Goal: Use online tool/utility

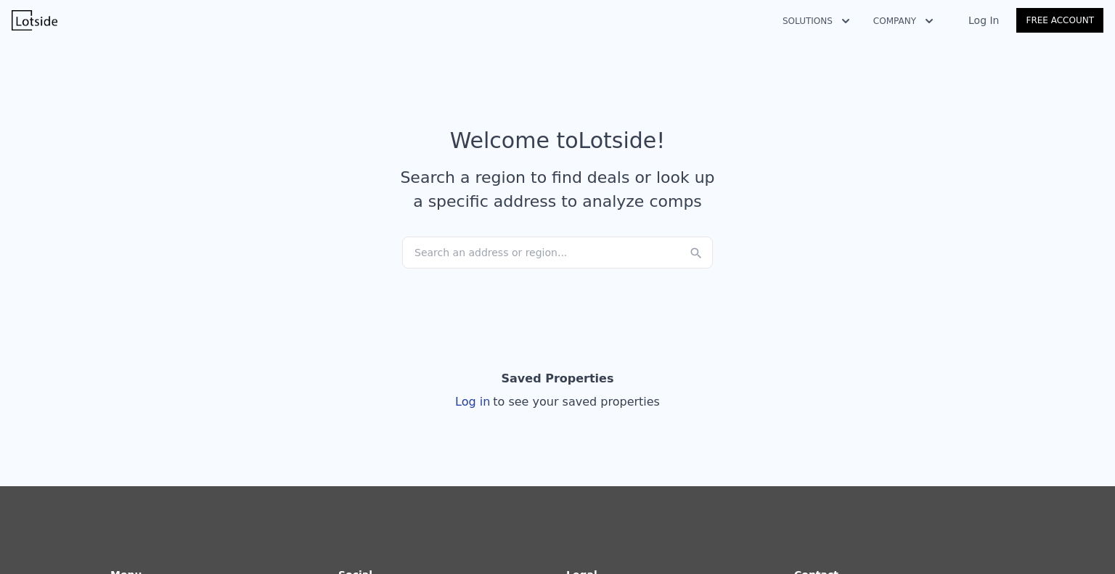
click at [983, 20] on link "Log In" at bounding box center [983, 20] width 65 height 15
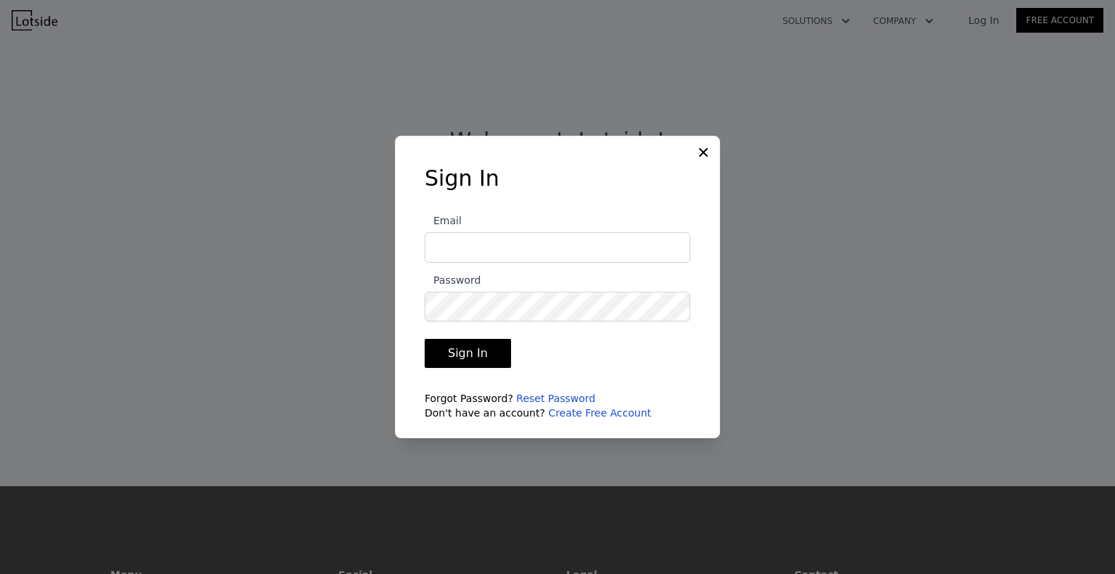
type input "[EMAIL_ADDRESS][DOMAIN_NAME]"
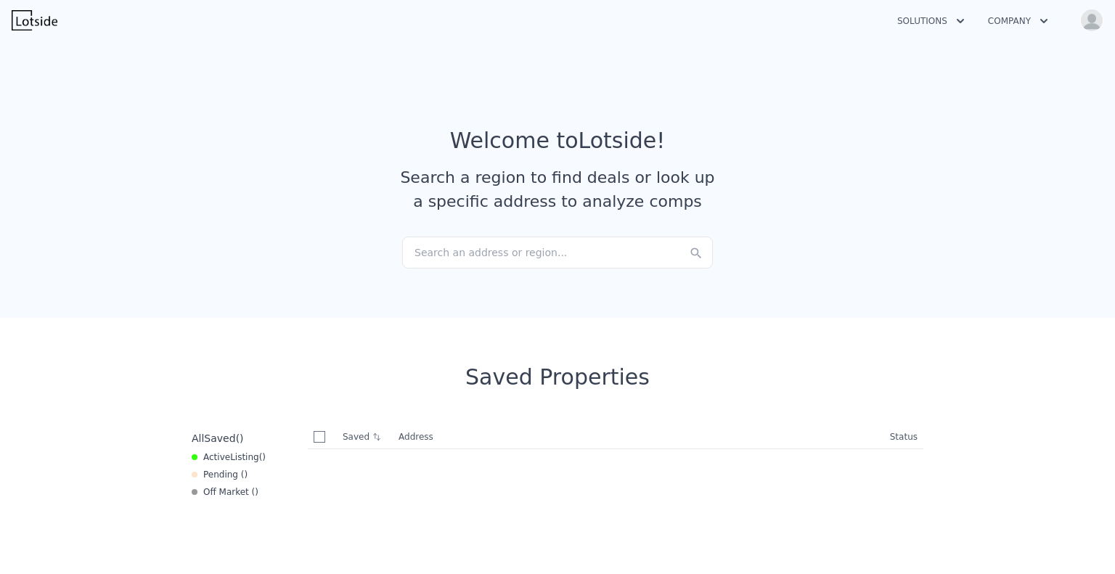
click at [511, 261] on div "Search an address or region..." at bounding box center [557, 253] width 311 height 32
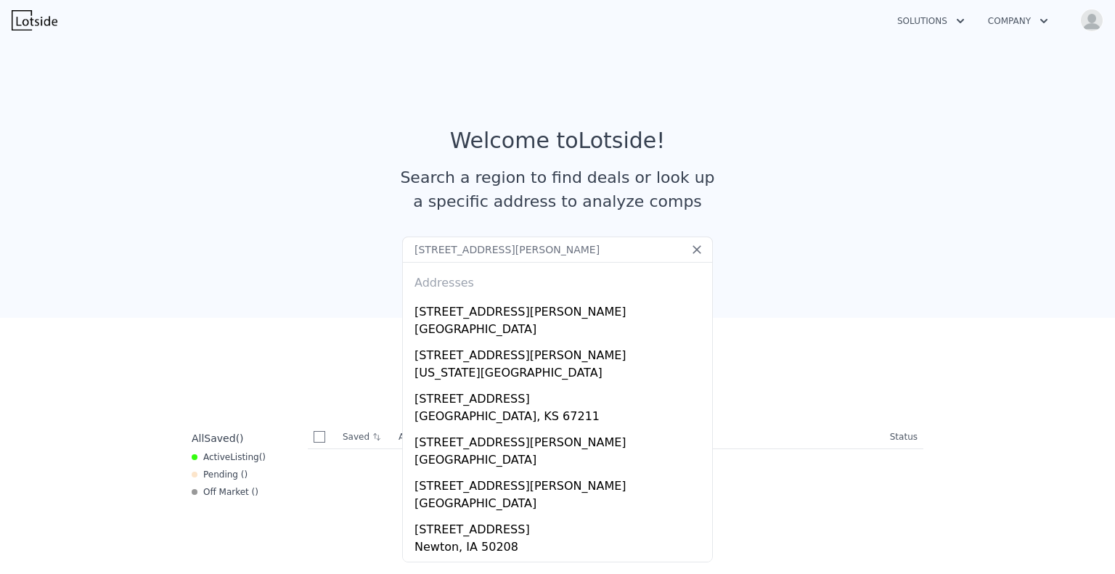
click at [579, 252] on input "[STREET_ADDRESS][PERSON_NAME]" at bounding box center [557, 250] width 311 height 26
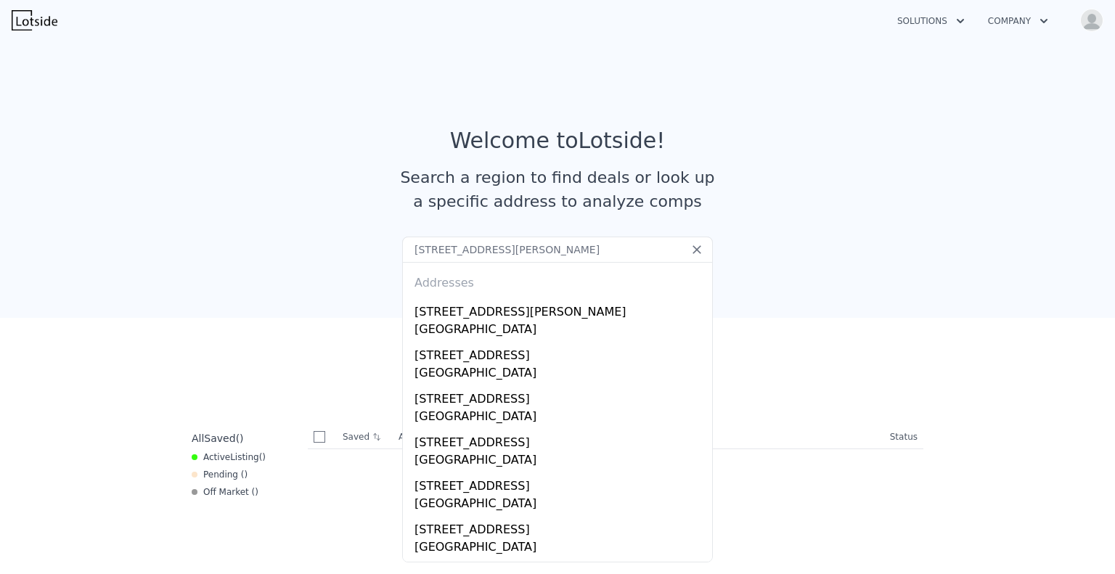
click at [579, 252] on input "[STREET_ADDRESS][PERSON_NAME]" at bounding box center [557, 250] width 311 height 26
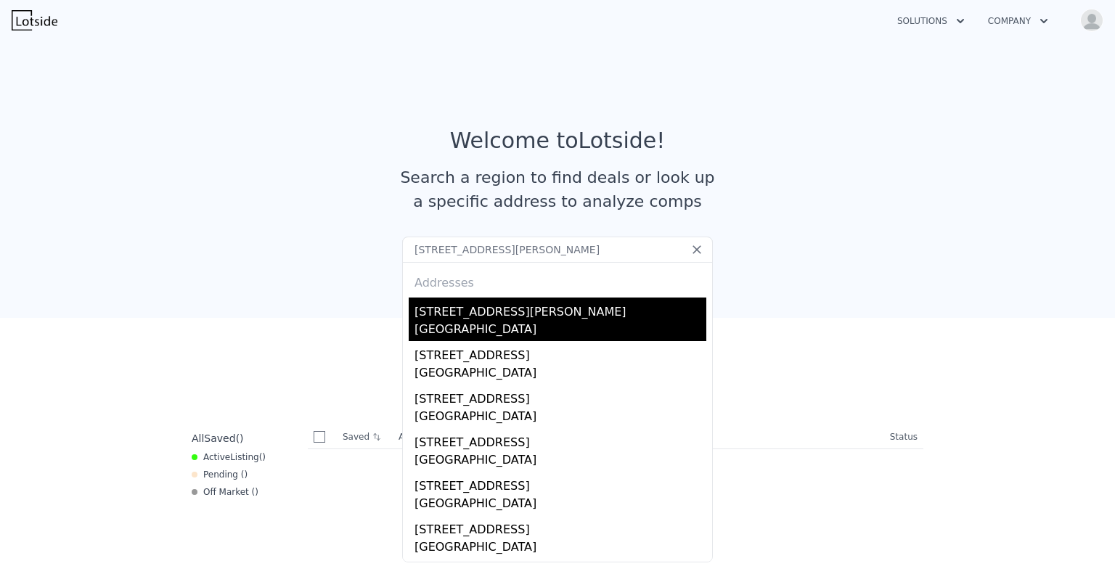
type input "[STREET_ADDRESS][PERSON_NAME]"
click at [502, 328] on div "[GEOGRAPHIC_DATA]" at bounding box center [560, 331] width 292 height 20
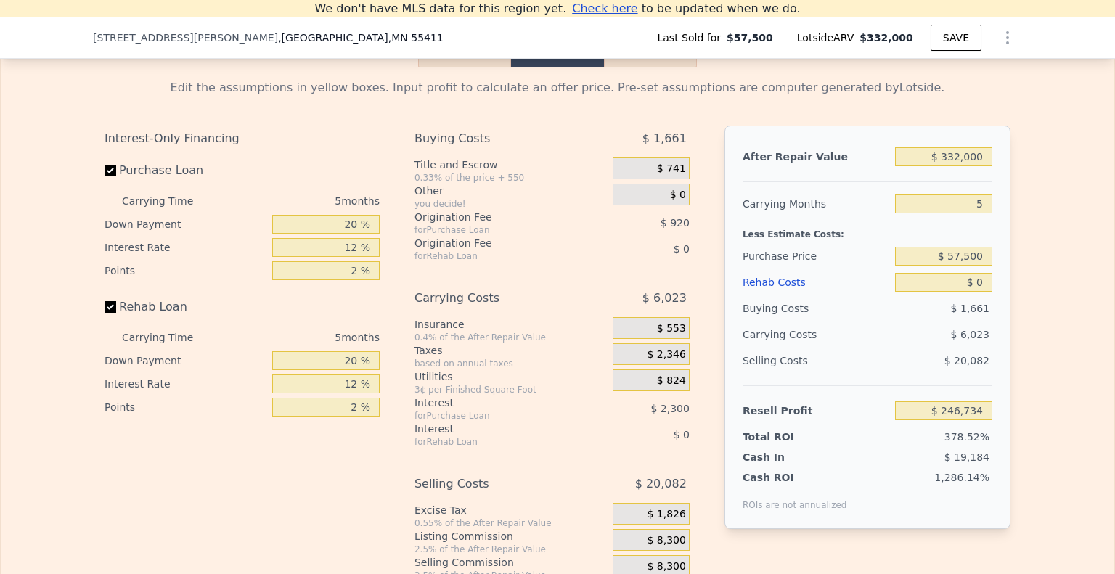
scroll to position [1881, 0]
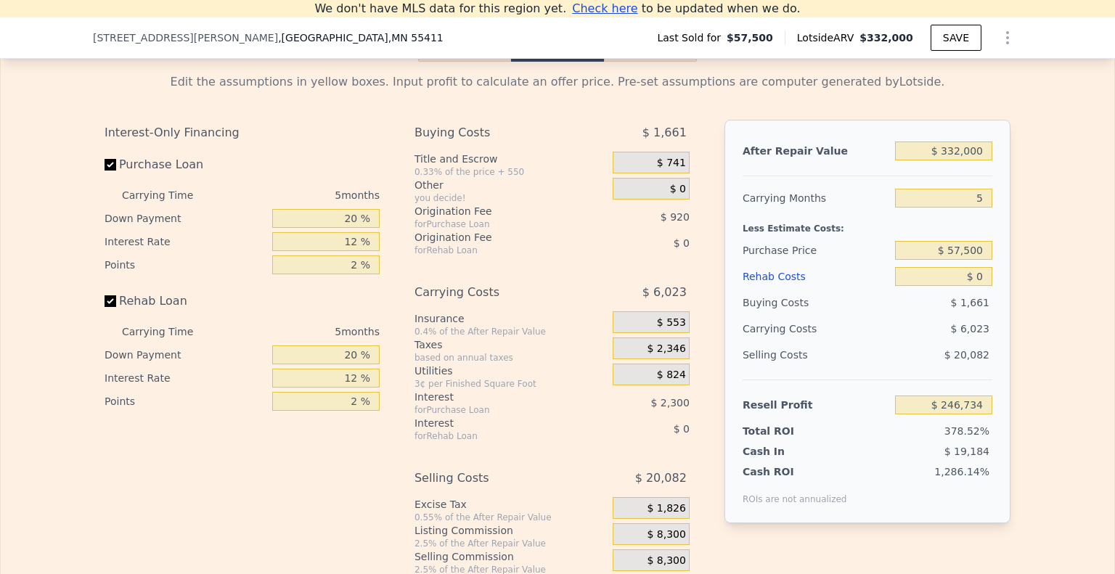
click at [470, 60] on button "Rehab" at bounding box center [464, 46] width 93 height 30
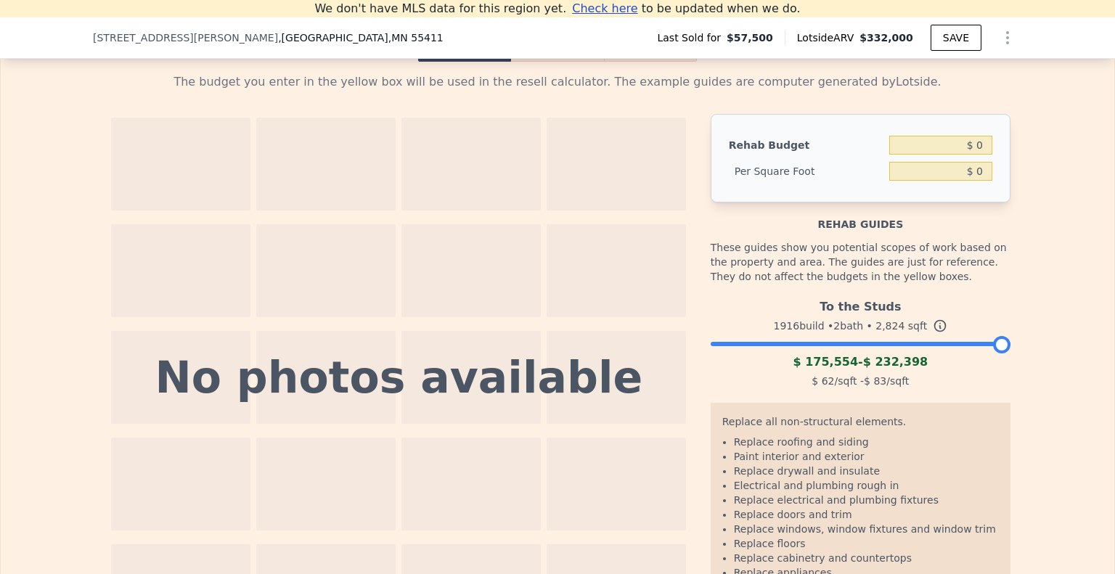
click at [819, 367] on div "To the Studs 1916 build • 2 bath • 2,824 sqft $ 175,554 - $ 232,398 $ 62 /sqft …" at bounding box center [861, 342] width 300 height 99
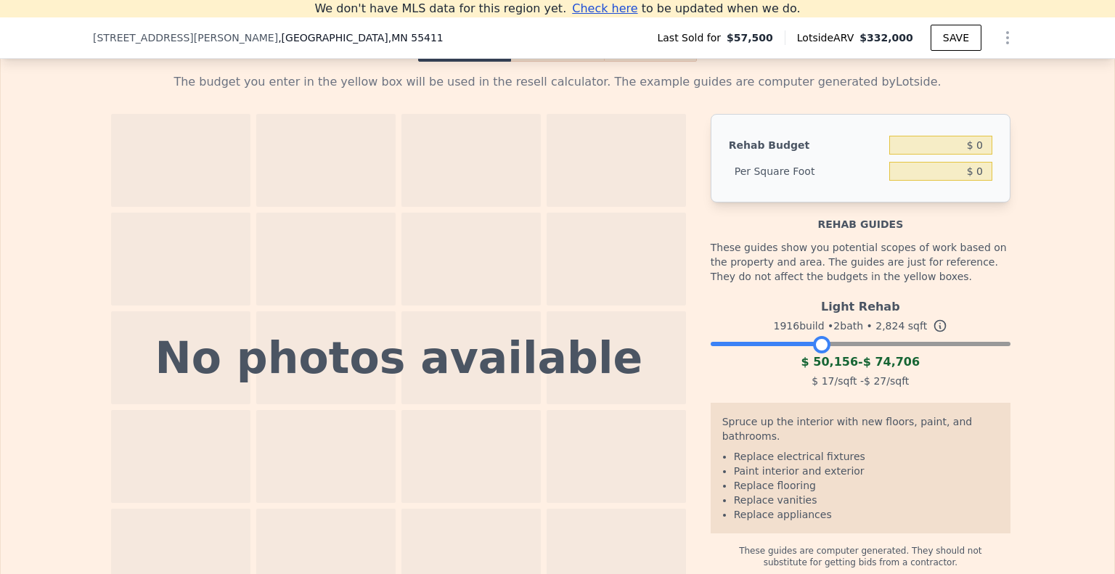
click at [814, 345] on div at bounding box center [861, 340] width 300 height 9
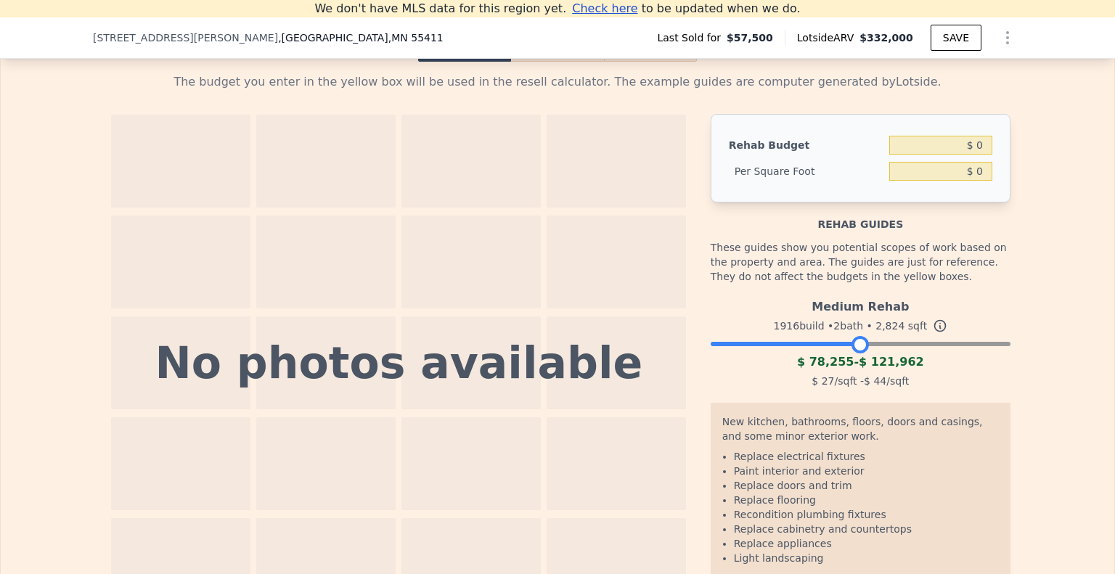
click at [854, 345] on div at bounding box center [861, 340] width 300 height 9
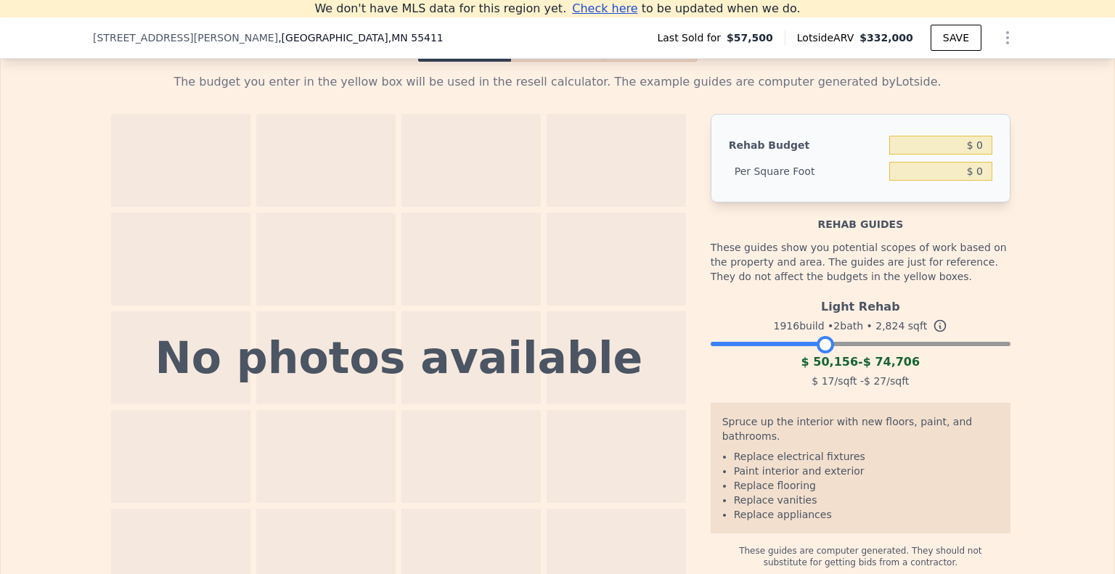
click at [819, 345] on div at bounding box center [861, 340] width 300 height 9
click at [980, 155] on input "$ 0" at bounding box center [940, 145] width 103 height 19
type input "$ 60,000"
type input "$ 21.25"
click at [549, 60] on button "Resell" at bounding box center [557, 46] width 92 height 30
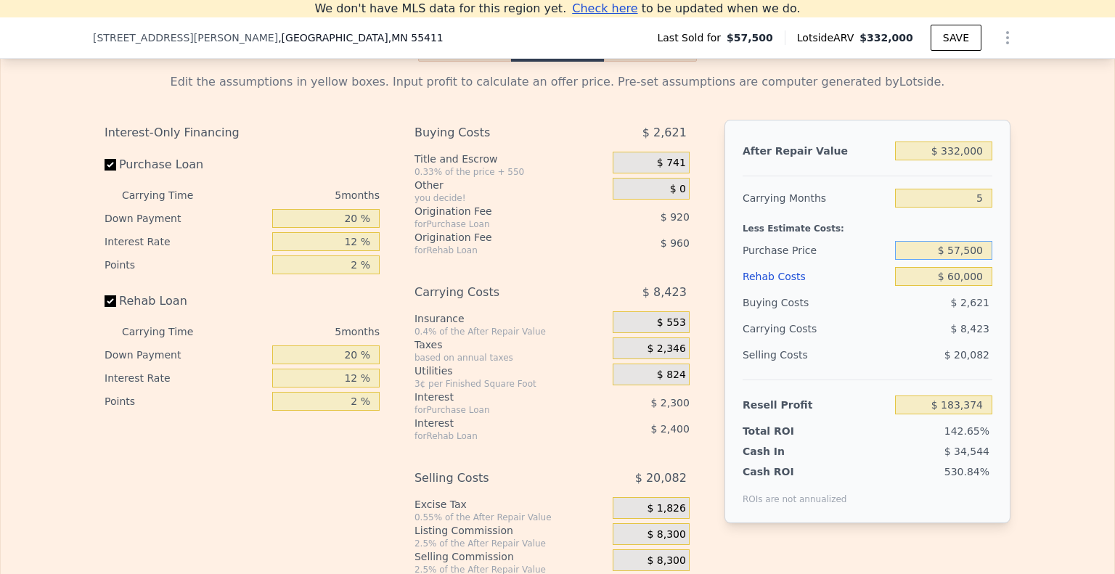
click at [961, 260] on input "$ 57,500" at bounding box center [943, 250] width 97 height 19
type input "$ 250,000"
type input "-$ 20,548"
click at [1004, 288] on div "After Repair Value $ 332,000 Carrying Months 5 Less Estimate Costs: Purchase Pr…" at bounding box center [867, 322] width 286 height 404
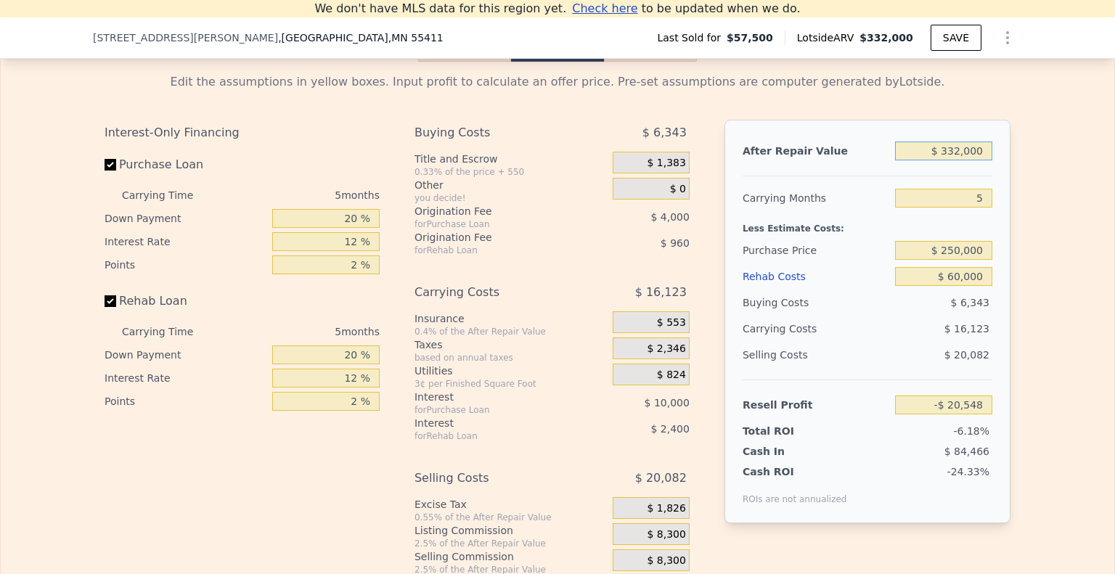
click at [952, 160] on input "$ 332,000" at bounding box center [943, 151] width 97 height 19
type input "$ 3,372,000"
type input "$ 2,835,542"
type input "$ 32,000"
type input "-$ 302,399"
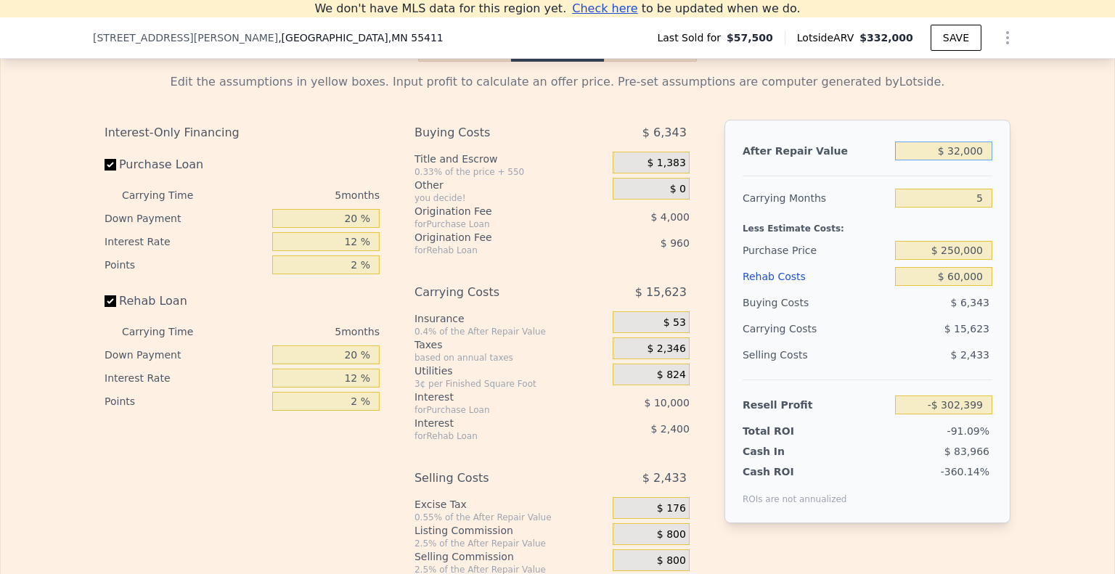
type input "$ 372,000"
type input "$ 17,032"
type input "$ 372,000"
click at [952, 260] on input "$ 250,000" at bounding box center [943, 250] width 97 height 19
type input "$ 210,000"
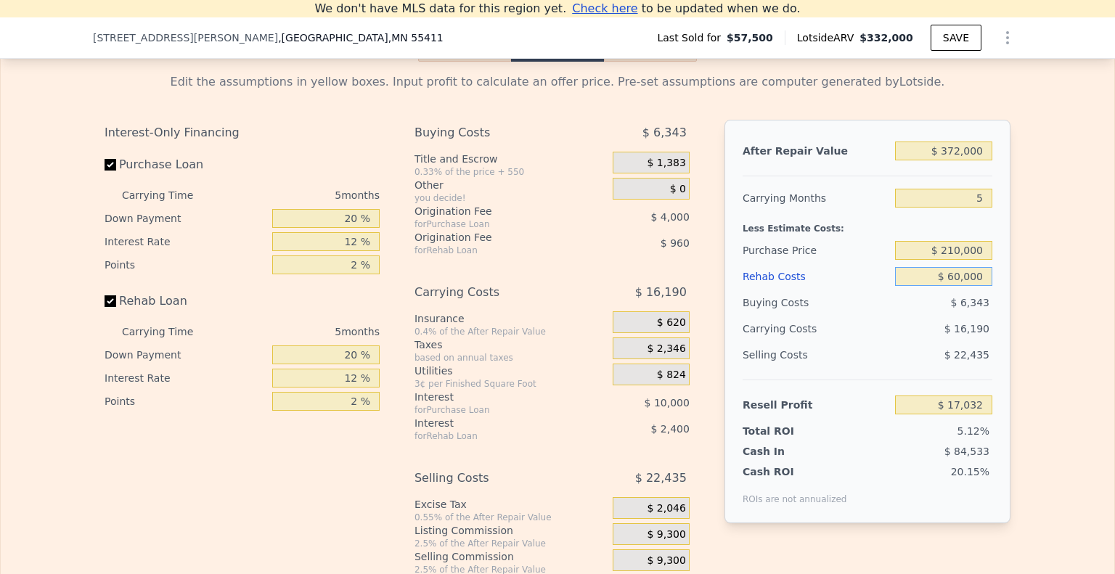
type input "$ 59,406"
click at [949, 160] on input "$ 372,000" at bounding box center [943, 151] width 97 height 19
type input "$ 332,000"
type input "$ 21,826"
type input "$ 332,000"
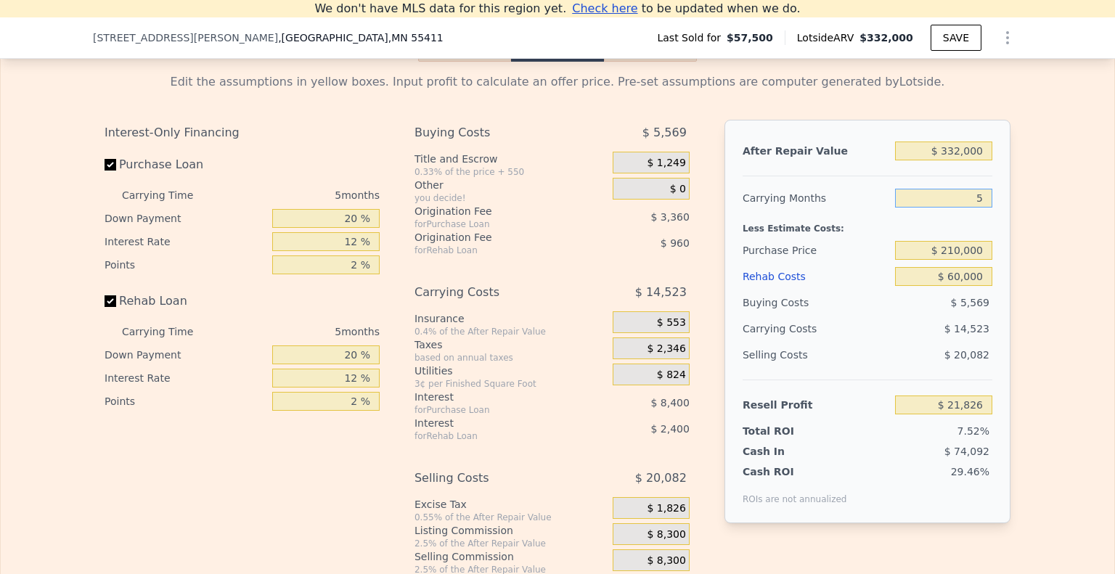
type input "$ 0"
type input "$ 246,734"
click at [983, 286] on input "$ 0" at bounding box center [943, 276] width 97 height 19
type input "$ 06"
type input "$ 246,728"
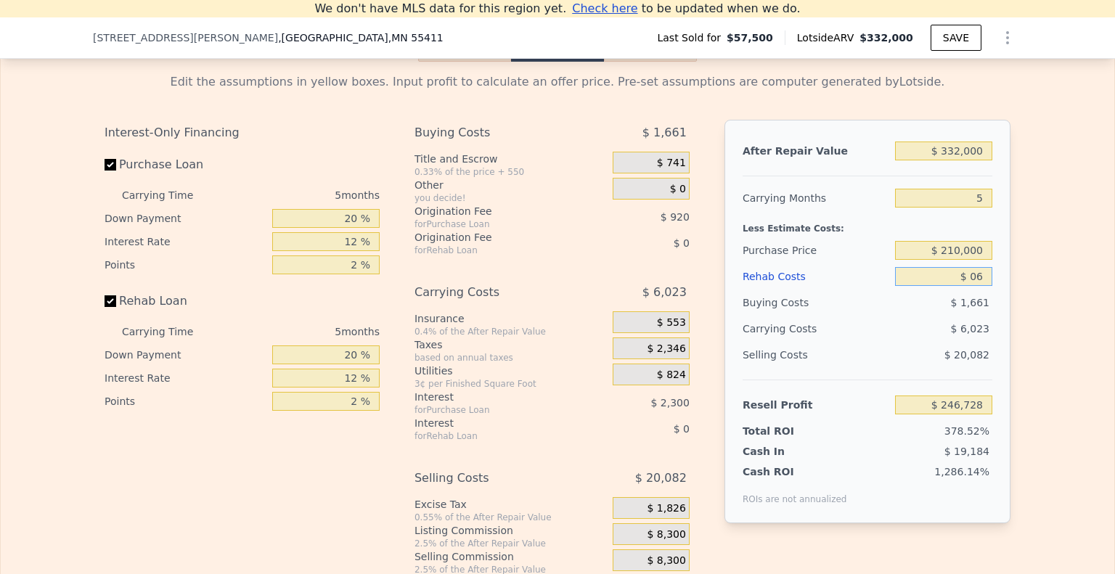
type input "$ 060"
type input "$ 246,673"
type input "$ 06,000"
type input "$ 246,099"
type input "$ 060,000"
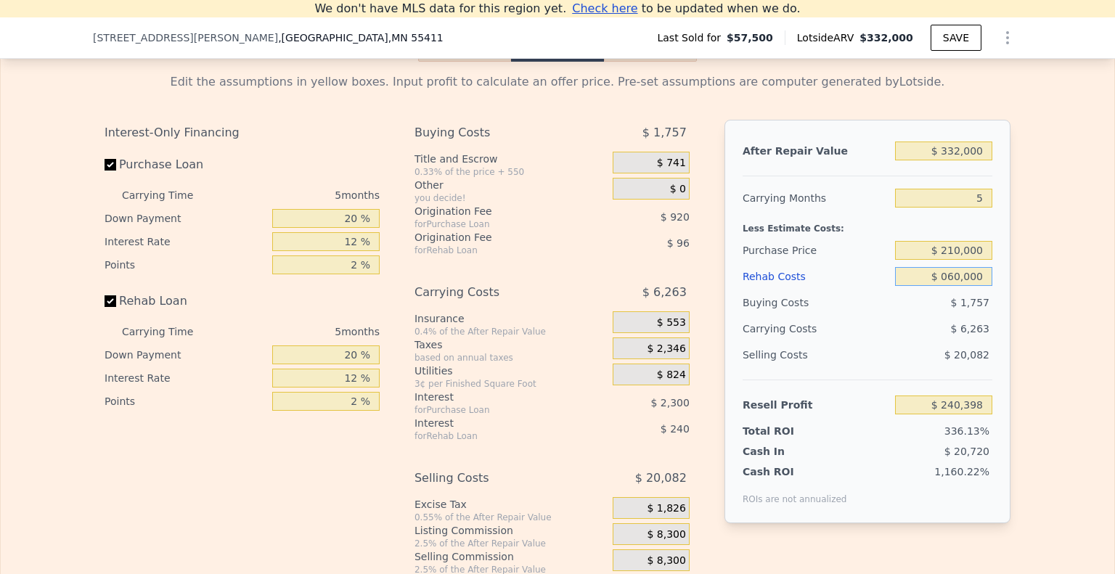
type input "$ 183,374"
type input "$ 60,000"
type input "$ 57,500"
type input "$ 0"
type input "$ 246,734"
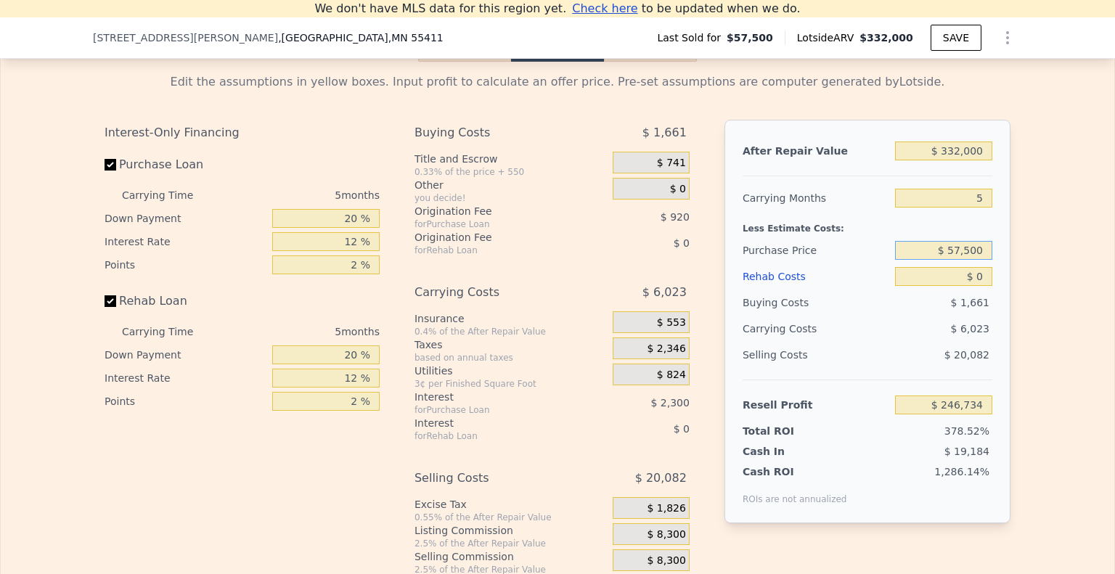
click at [961, 260] on input "$ 57,500" at bounding box center [943, 250] width 97 height 19
type input "$ 210,000"
type input "$ 85,186"
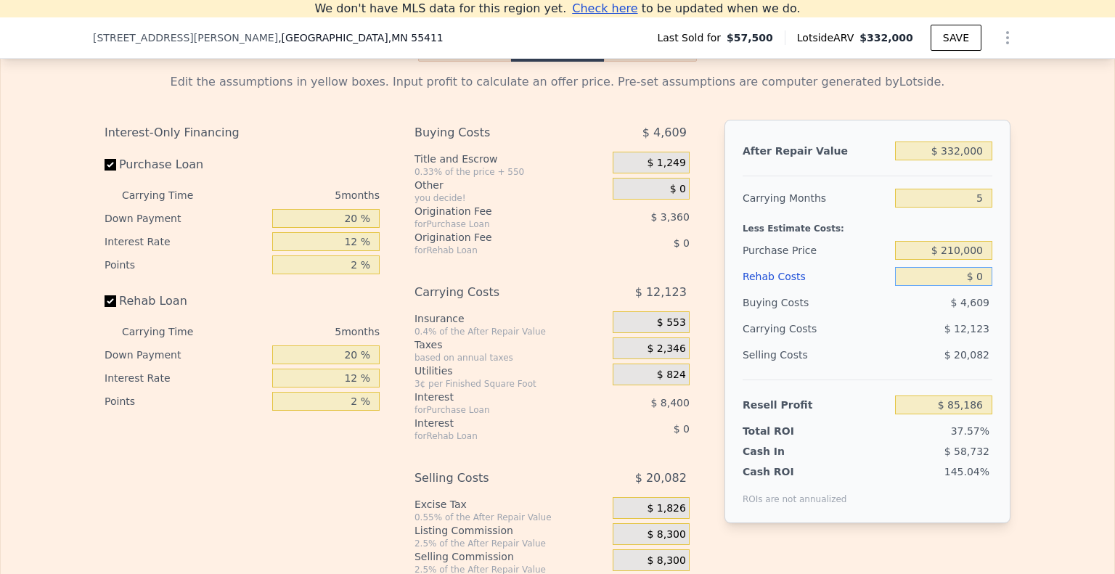
click at [976, 286] on input "$ 0" at bounding box center [943, 276] width 97 height 19
type input "$ 0300"
type input "$ 84,871"
type input "$ 03,000"
type input "$ 82,018"
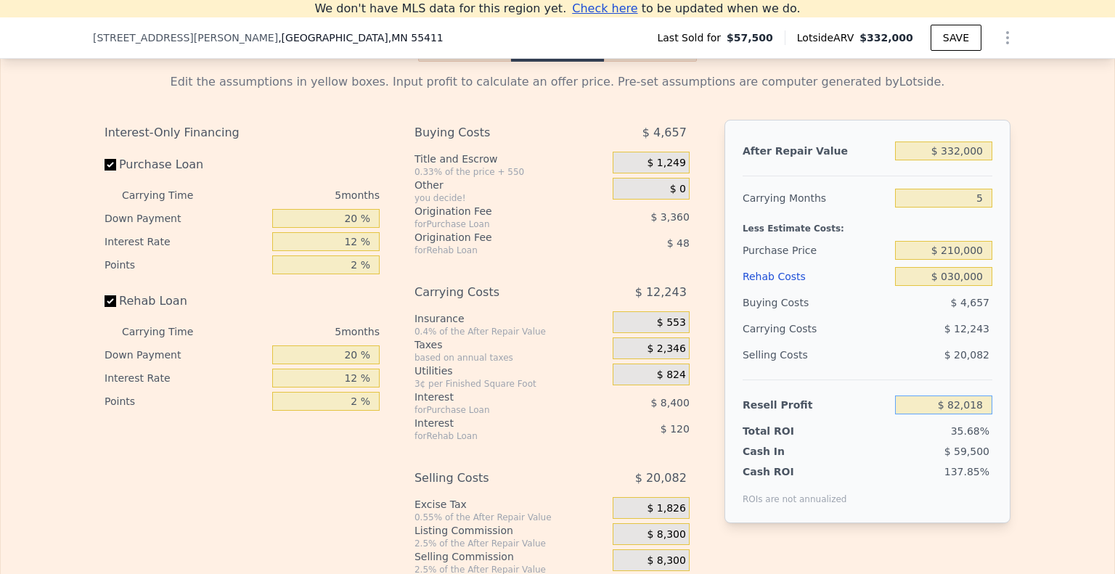
type input "$ 30,000"
type input "$ 53,506"
click at [1010, 288] on div "Edit the assumptions in yellow boxes. Input profit to calculate an offer price.…" at bounding box center [557, 332] width 929 height 540
